Goal: Task Accomplishment & Management: Use online tool/utility

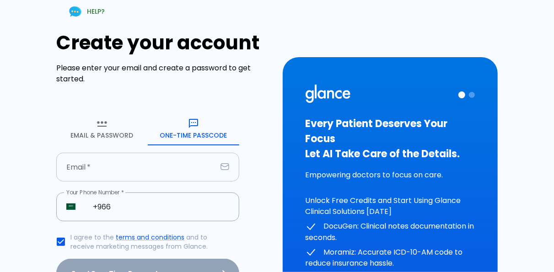
click at [139, 171] on input "text" at bounding box center [136, 167] width 160 height 29
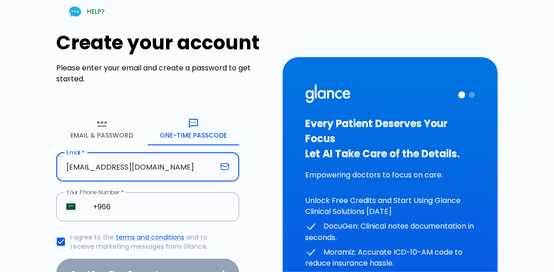
type input "[EMAIL_ADDRESS][DOMAIN_NAME]"
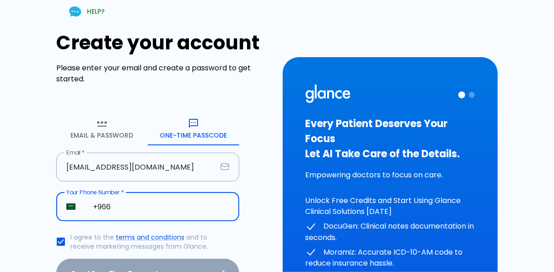
click at [116, 209] on input "+966" at bounding box center [161, 206] width 156 height 29
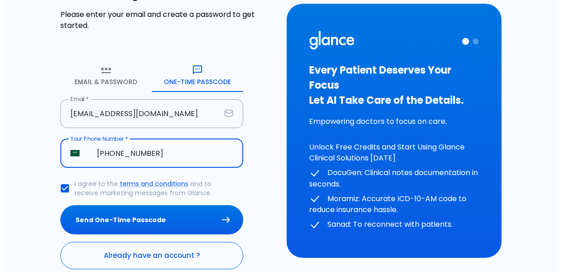
scroll to position [96, 0]
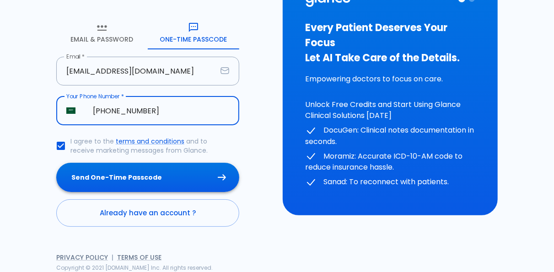
type input "[PHONE_NUMBER]"
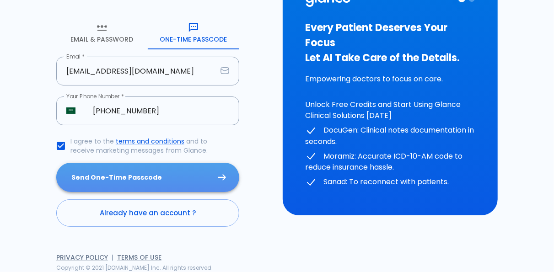
click at [120, 181] on button "Send One-Time Passcode" at bounding box center [147, 178] width 183 height 30
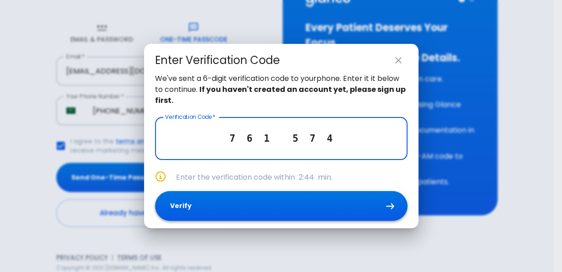
type input "7 6 1 5 7 4"
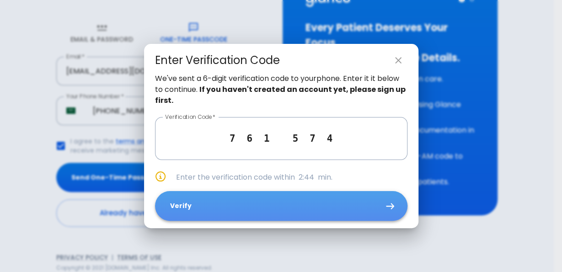
click at [277, 202] on button "Verify" at bounding box center [281, 206] width 252 height 30
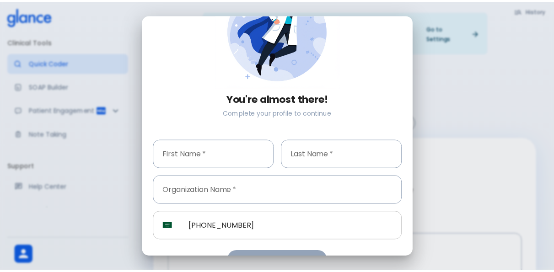
scroll to position [80, 0]
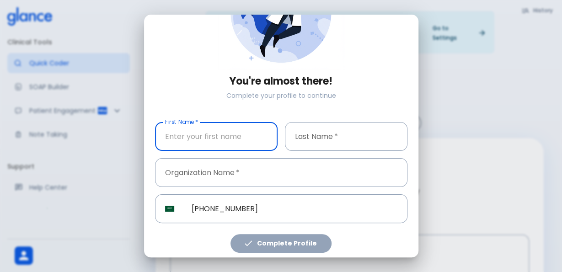
click at [198, 139] on input "text" at bounding box center [216, 136] width 123 height 29
type input "[PERSON_NAME]"
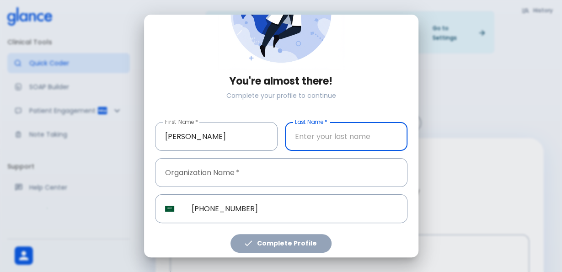
click at [314, 132] on input "text" at bounding box center [346, 136] width 123 height 29
type input "b"
type input "ali"
click at [180, 170] on input "text" at bounding box center [281, 172] width 252 height 29
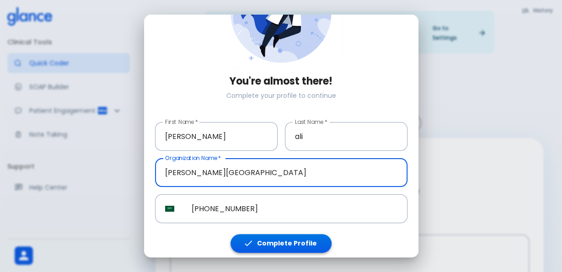
type input "[PERSON_NAME][GEOGRAPHIC_DATA]"
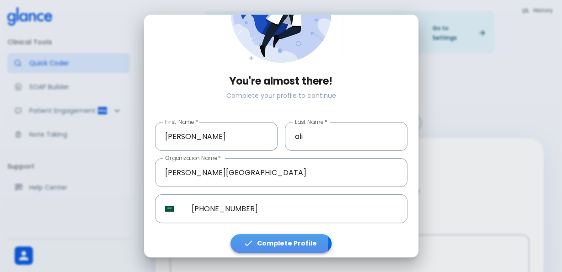
click at [274, 239] on button "Complete Profile" at bounding box center [280, 243] width 101 height 19
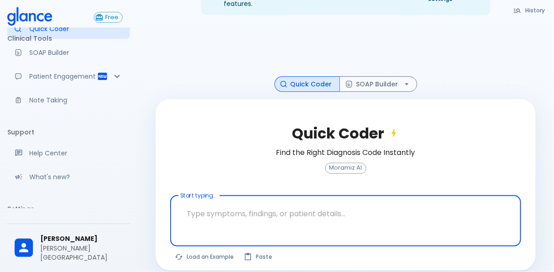
scroll to position [48, 0]
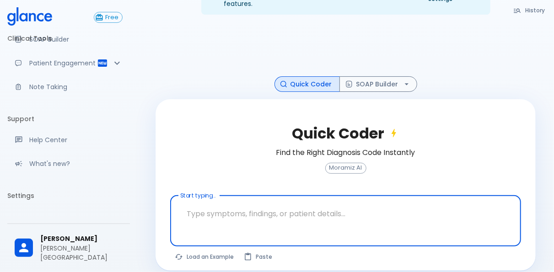
click at [225, 209] on textarea at bounding box center [345, 213] width 338 height 29
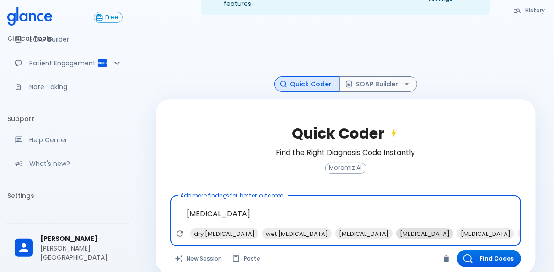
click at [396, 229] on span "[MEDICAL_DATA]" at bounding box center [424, 234] width 57 height 11
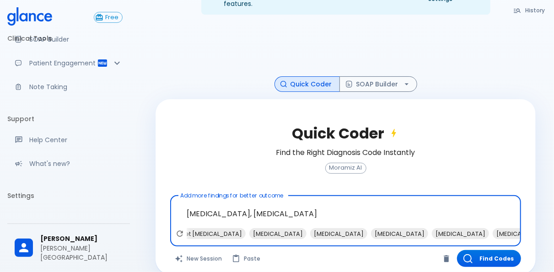
scroll to position [0, 110]
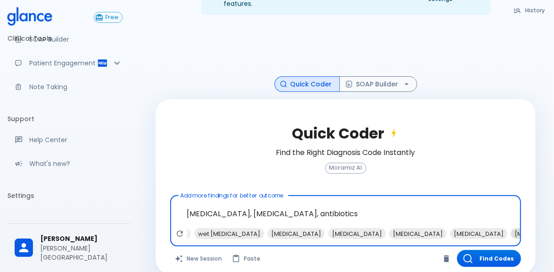
click at [511, 229] on span "[MEDICAL_DATA] prophylaxis" at bounding box center [557, 234] width 93 height 11
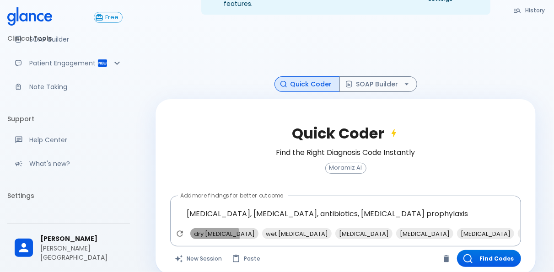
drag, startPoint x: 208, startPoint y: 227, endPoint x: 192, endPoint y: 231, distance: 17.0
click at [208, 229] on span "dry [MEDICAL_DATA]" at bounding box center [224, 234] width 68 height 11
type textarea "[MEDICAL_DATA], [MEDICAL_DATA], antibiotics, [MEDICAL_DATA] prophylaxis, dry [M…"
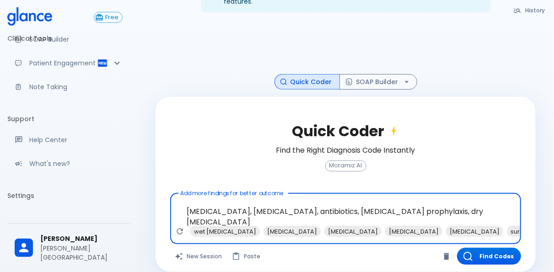
scroll to position [43, 0]
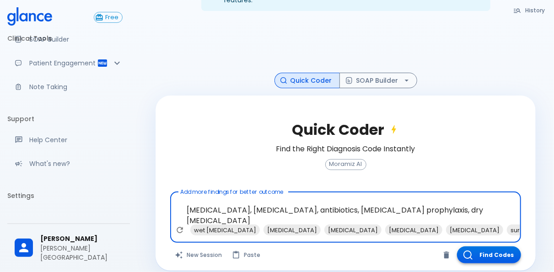
click at [485, 246] on button "Find Codes" at bounding box center [489, 254] width 64 height 17
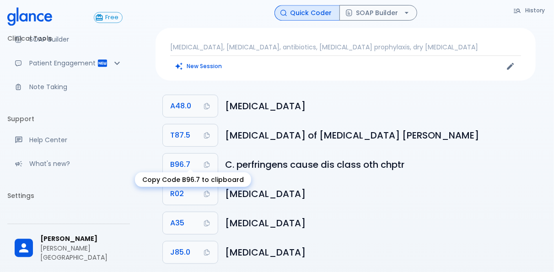
scroll to position [63, 0]
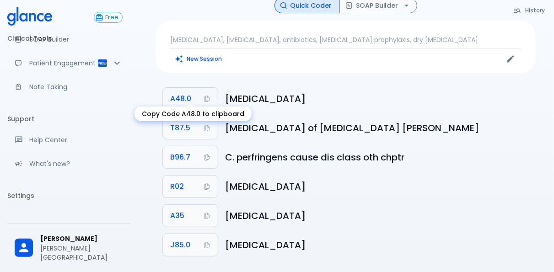
click at [181, 88] on button "A48.0" at bounding box center [190, 99] width 55 height 22
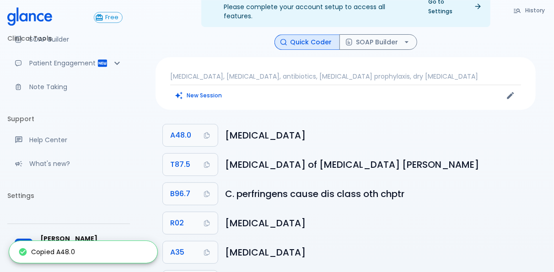
scroll to position [0, 0]
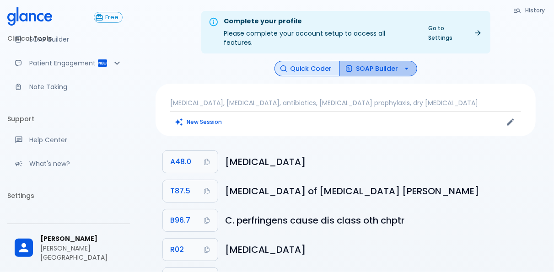
click at [384, 65] on button "SOAP Builder" at bounding box center [378, 69] width 78 height 16
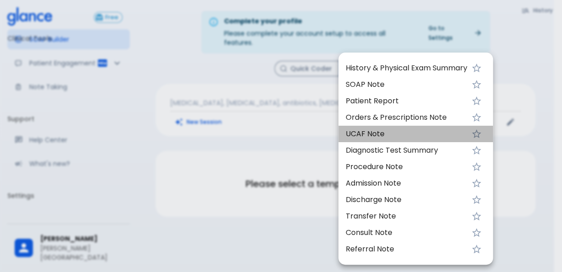
click at [375, 137] on span "UCAF Note" at bounding box center [407, 133] width 122 height 11
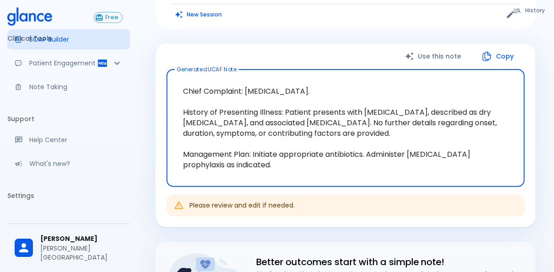
scroll to position [95, 0]
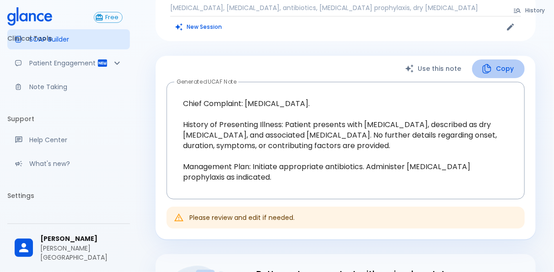
click at [495, 60] on button "Copy" at bounding box center [498, 68] width 53 height 19
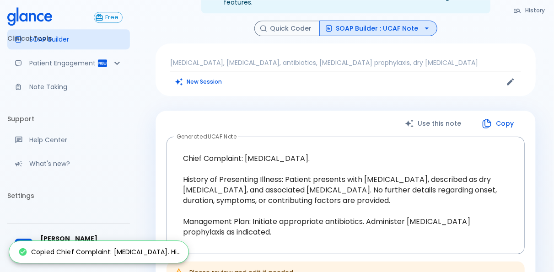
scroll to position [0, 0]
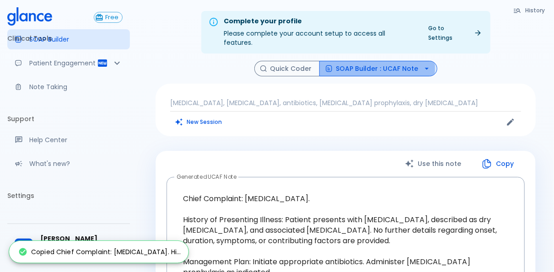
click at [336, 61] on button "SOAP Builder : UCAF Note" at bounding box center [378, 69] width 118 height 16
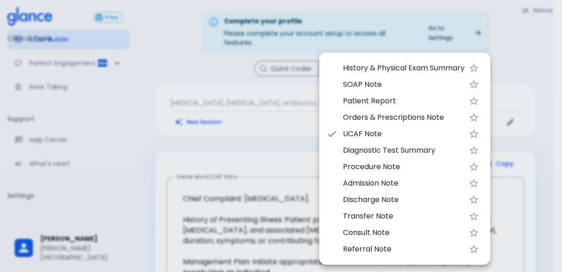
click at [219, 83] on div at bounding box center [281, 136] width 562 height 272
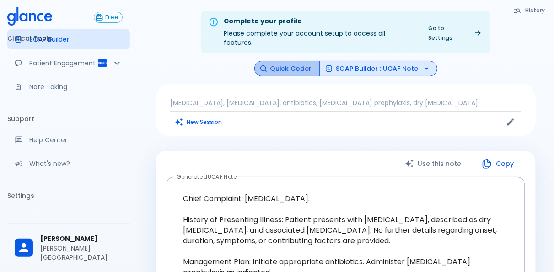
click at [309, 61] on button "Quick Coder" at bounding box center [286, 69] width 65 height 16
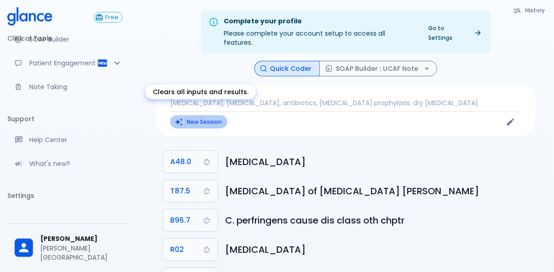
click at [192, 115] on button "New Session" at bounding box center [198, 121] width 57 height 13
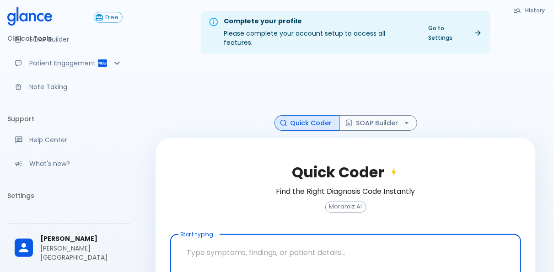
scroll to position [39, 0]
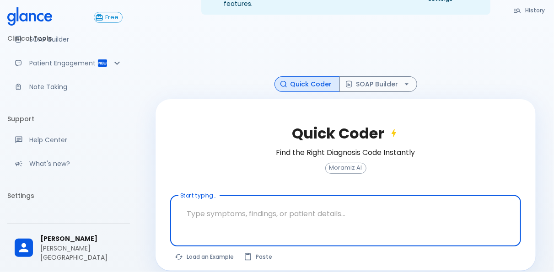
click at [258, 207] on textarea at bounding box center [345, 213] width 338 height 29
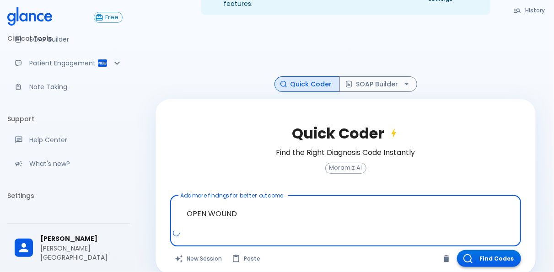
type textarea "OPEN WOUND"
click at [491, 250] on button "Find Codes" at bounding box center [489, 258] width 64 height 17
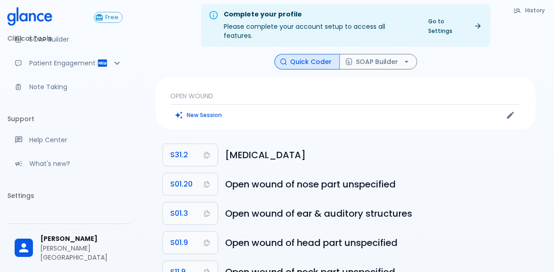
scroll to position [0, 0]
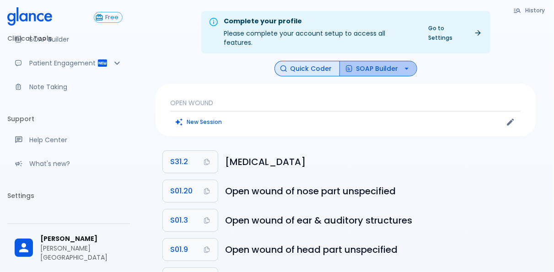
click at [379, 61] on button "SOAP Builder" at bounding box center [378, 69] width 78 height 16
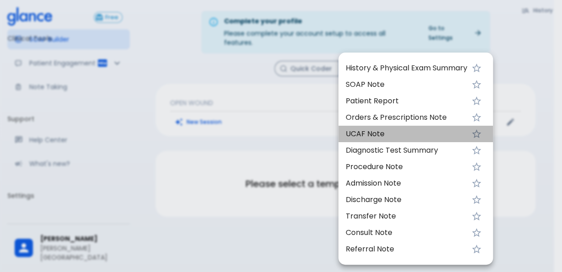
click at [366, 132] on span "UCAF Note" at bounding box center [407, 133] width 122 height 11
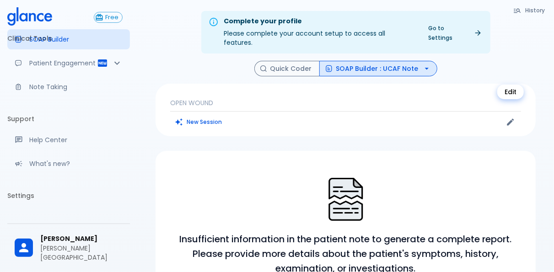
click at [513, 119] on icon "Edit" at bounding box center [510, 122] width 7 height 7
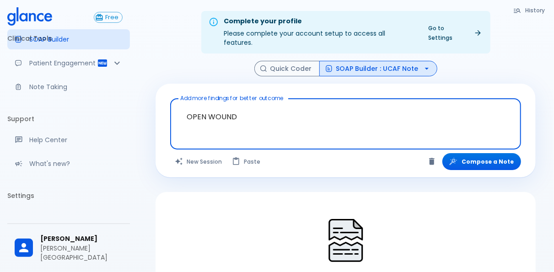
click at [257, 131] on div at bounding box center [346, 139] width 347 height 16
click at [238, 106] on textarea "OPEN WOUND" at bounding box center [345, 116] width 338 height 29
click at [485, 153] on button "Compose a Note" at bounding box center [481, 161] width 79 height 17
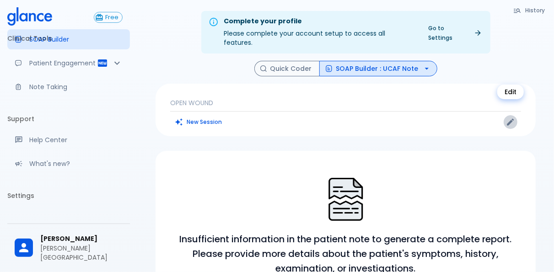
click at [512, 117] on icon "Edit" at bounding box center [510, 121] width 9 height 9
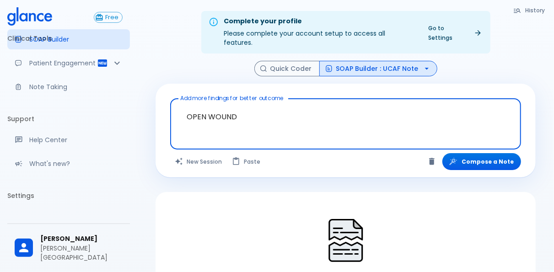
click at [200, 131] on div at bounding box center [346, 139] width 347 height 16
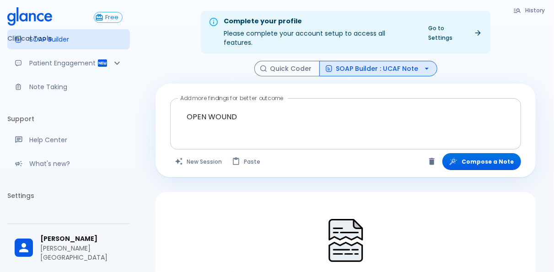
click at [245, 117] on textarea "OPEN WOUND" at bounding box center [345, 116] width 338 height 29
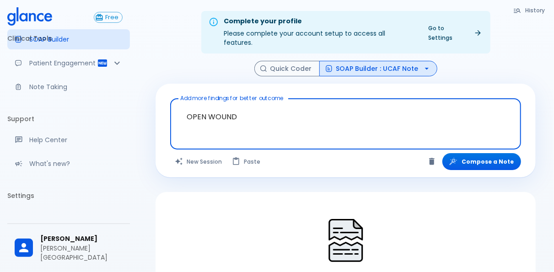
click at [208, 121] on textarea "OPEN WOUND" at bounding box center [345, 116] width 338 height 29
click at [326, 104] on textarea "OPEN WOUND" at bounding box center [345, 116] width 338 height 29
